Goal: Task Accomplishment & Management: Manage account settings

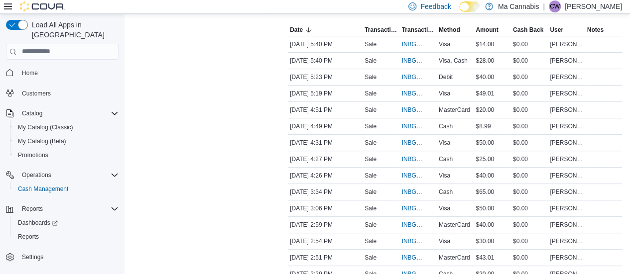
scroll to position [219, 0]
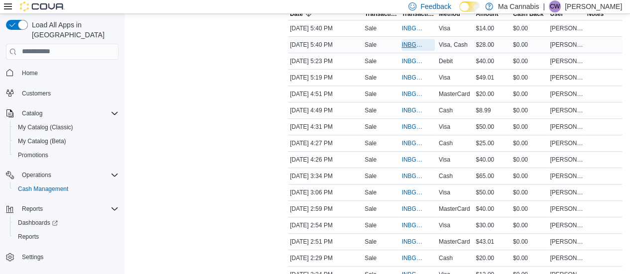
click at [420, 44] on span "INBGCP-117442" at bounding box center [412, 45] width 23 height 8
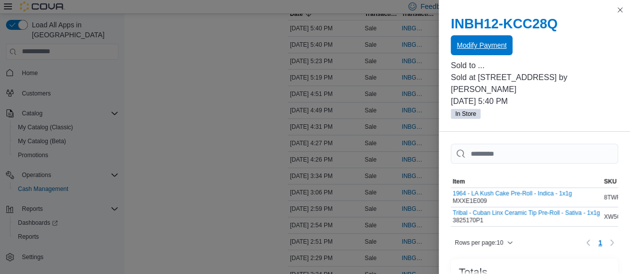
click at [484, 51] on span "Modify Payment" at bounding box center [482, 45] width 50 height 20
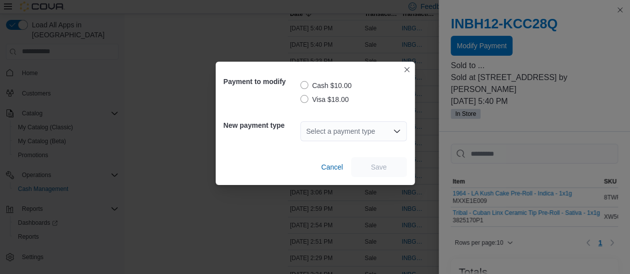
click at [315, 96] on label "Visa $18.00" at bounding box center [324, 100] width 49 height 12
click at [399, 135] on icon "Open list of options" at bounding box center [397, 132] width 8 height 8
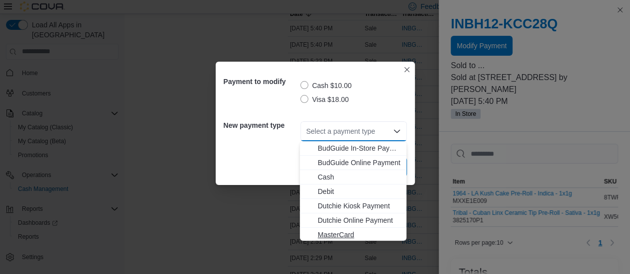
click at [351, 235] on span "MasterCard" at bounding box center [359, 235] width 83 height 10
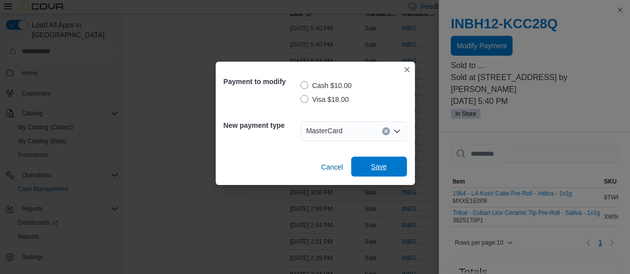
click at [385, 163] on span "Save" at bounding box center [379, 167] width 16 height 10
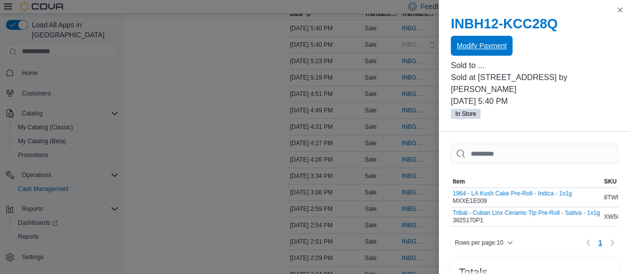
scroll to position [0, 0]
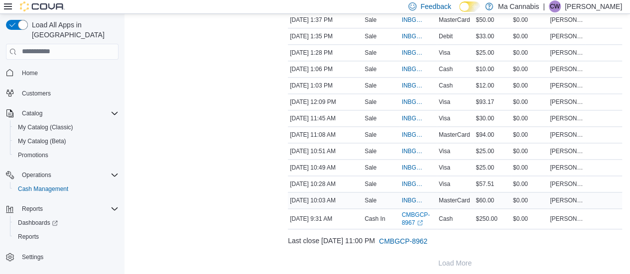
scroll to position [525, 0]
